Goal: Find specific page/section: Find specific page/section

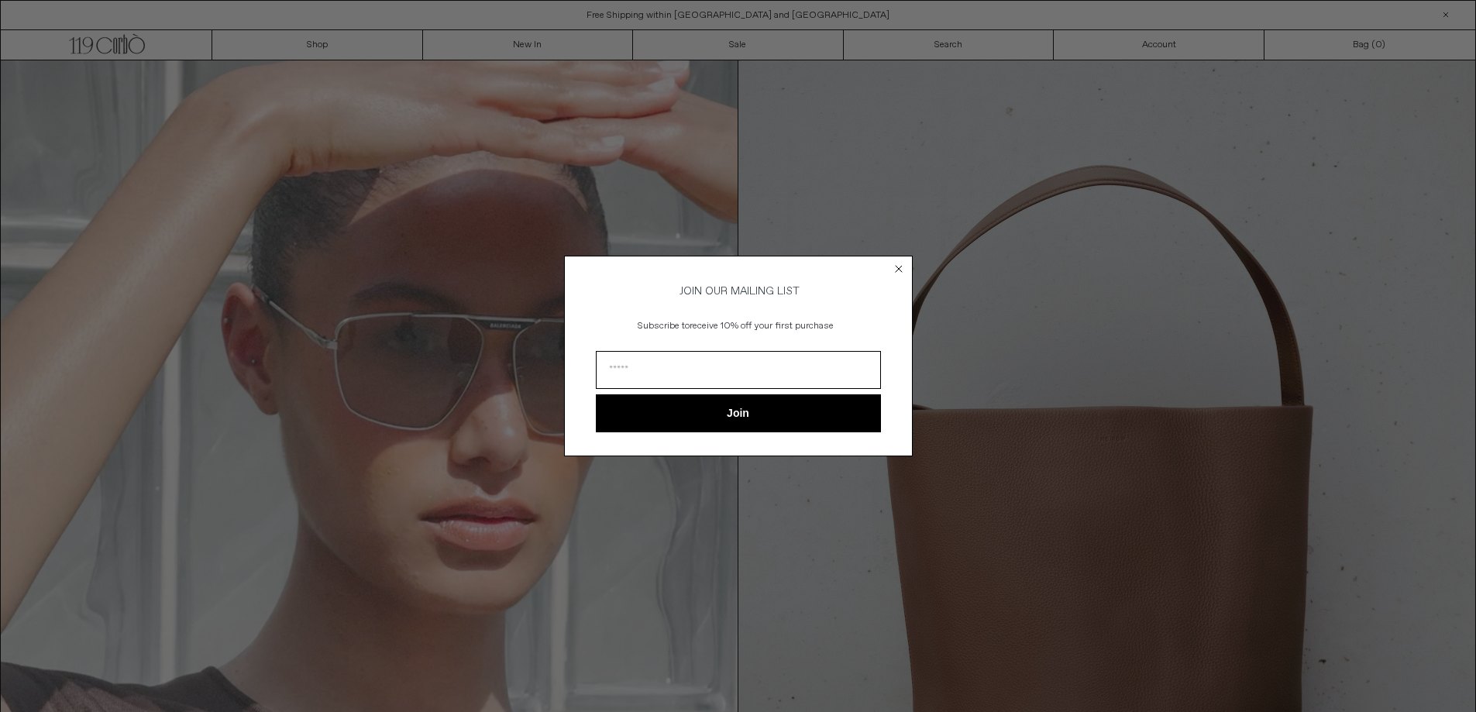
click at [898, 266] on circle "Close dialog" at bounding box center [898, 269] width 15 height 15
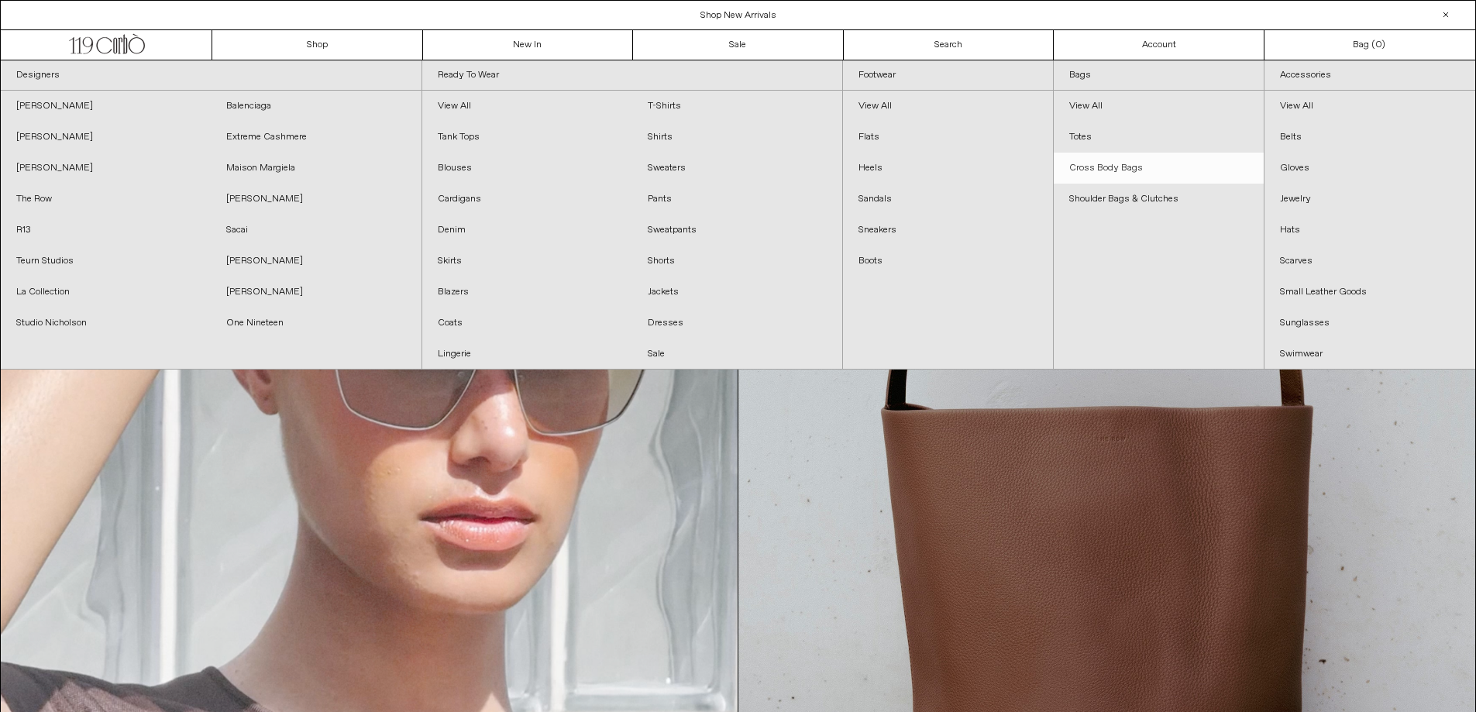
click at [1149, 168] on link "Cross Body Bags" at bounding box center [1158, 168] width 210 height 31
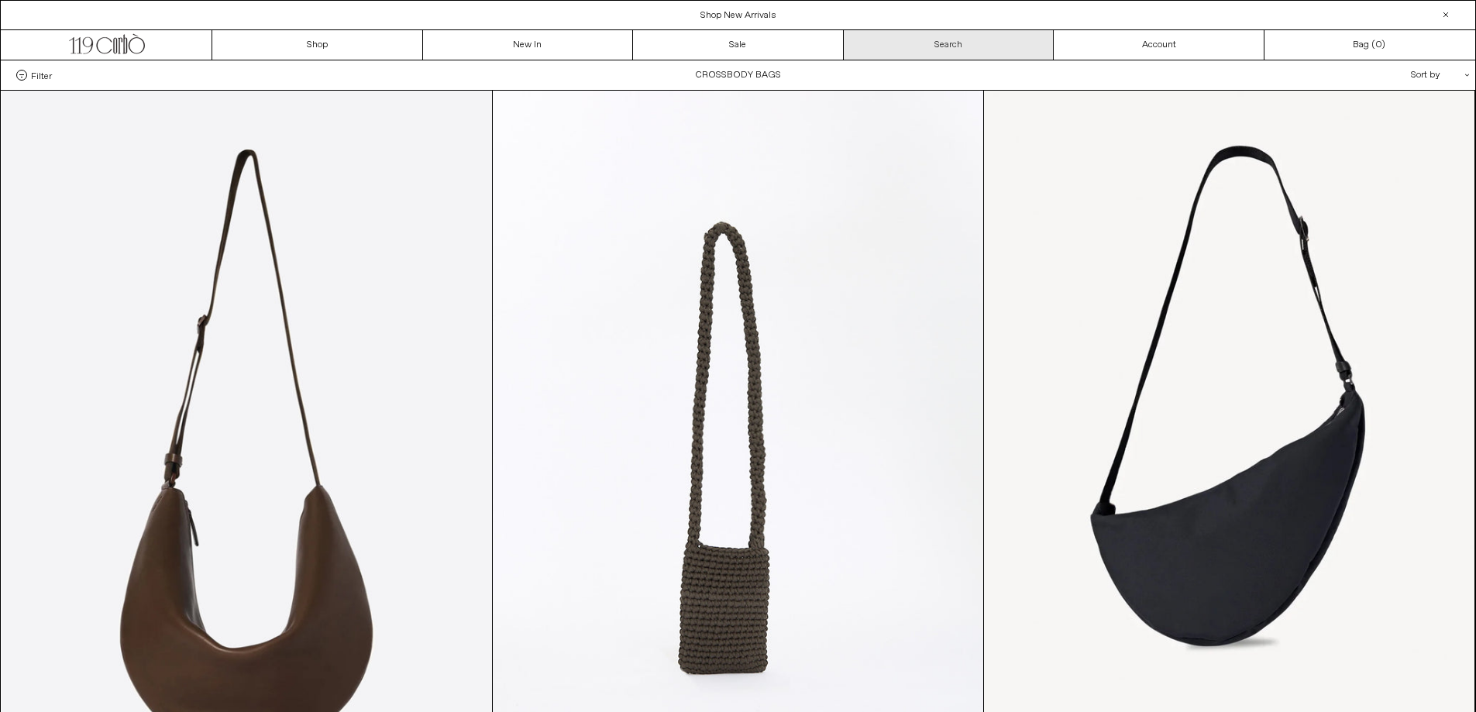
click at [986, 43] on link "Search" at bounding box center [949, 44] width 211 height 29
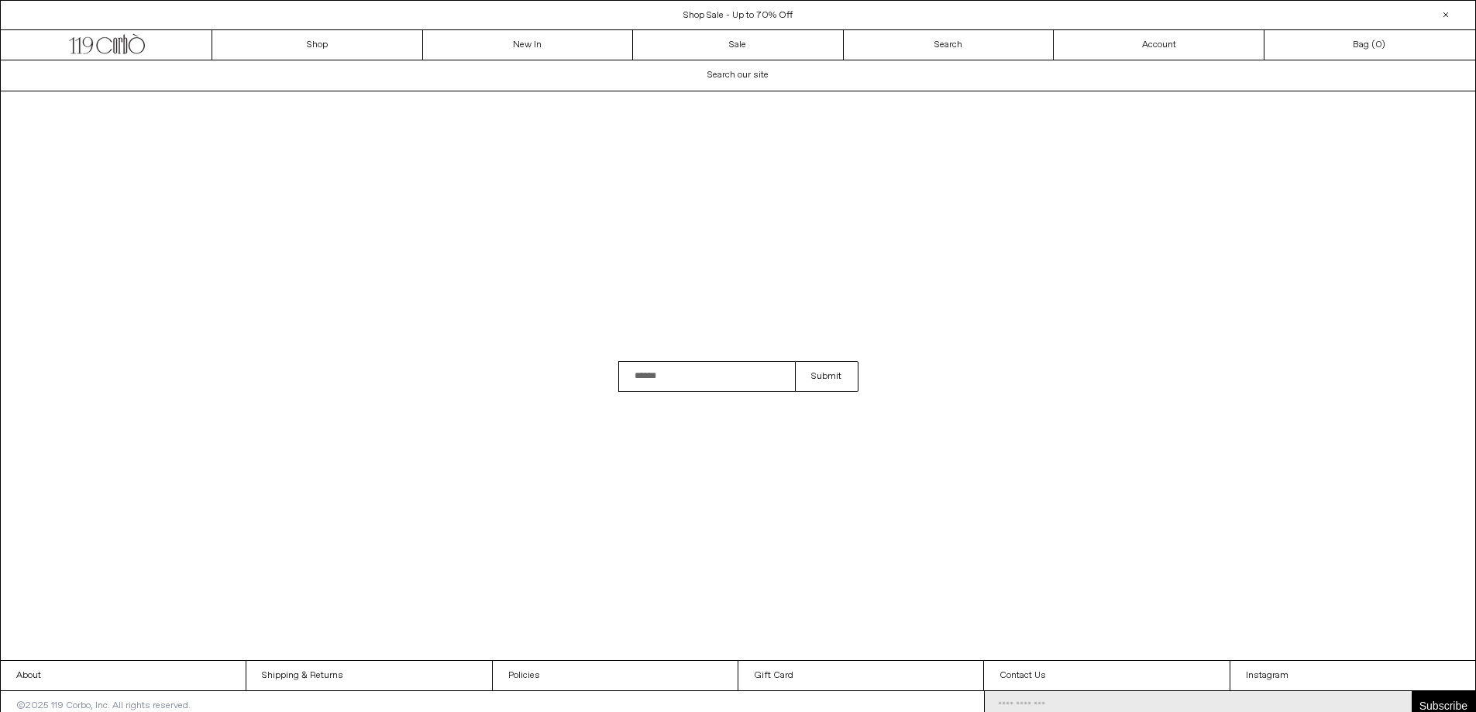
click at [718, 376] on input "Search" at bounding box center [706, 376] width 177 height 31
type input "*********"
click at [795, 361] on button "Submit" at bounding box center [826, 376] width 63 height 31
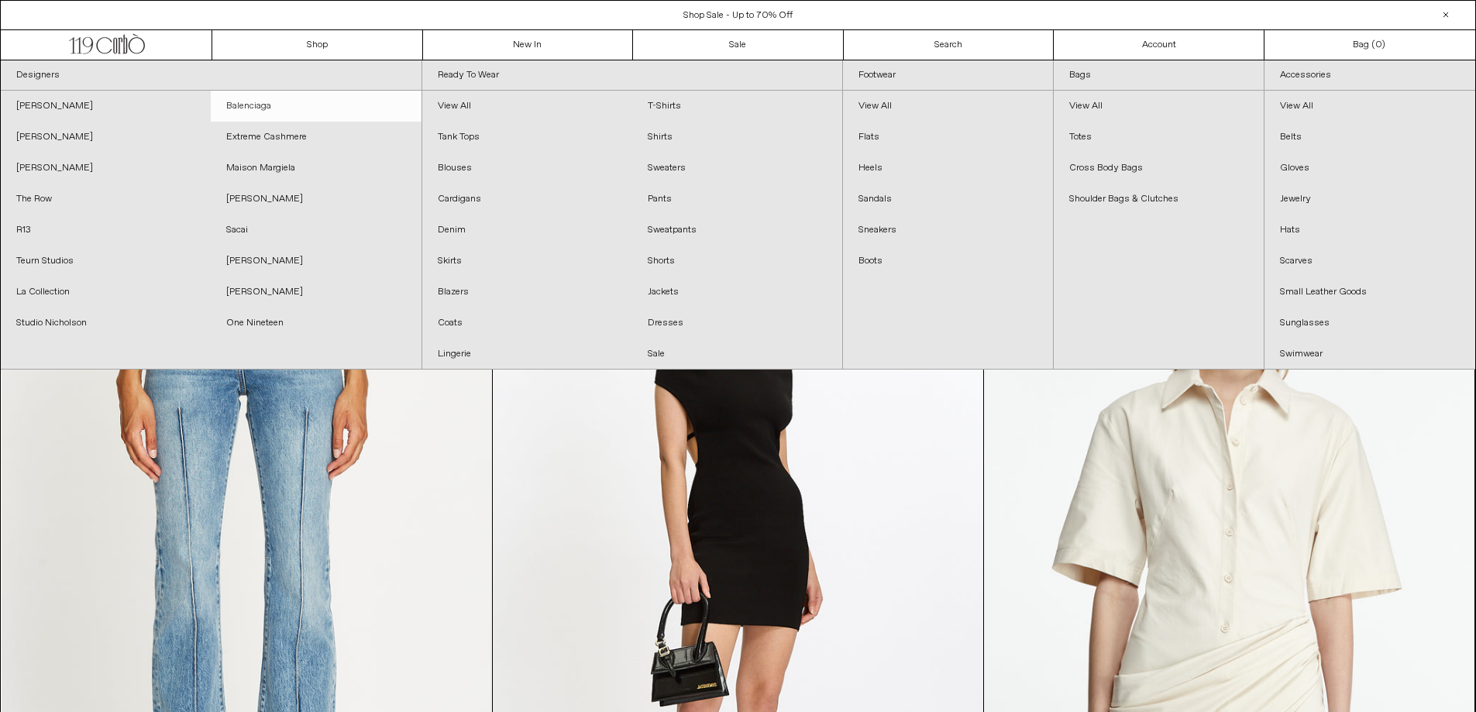
click at [255, 108] on link "Balenciaga" at bounding box center [316, 106] width 210 height 31
